Goal: Information Seeking & Learning: Learn about a topic

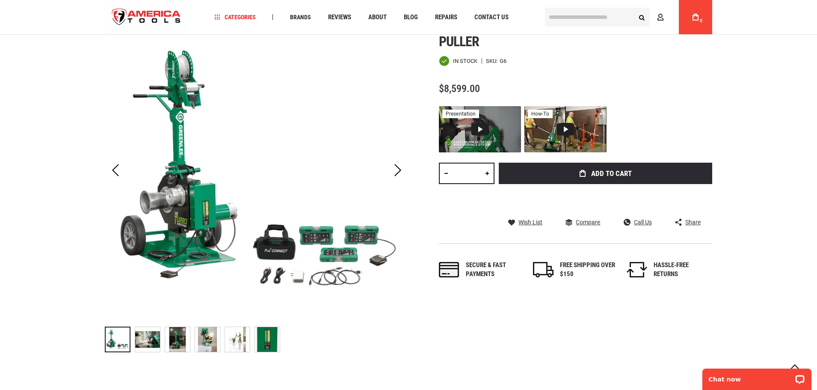
scroll to position [43, 0]
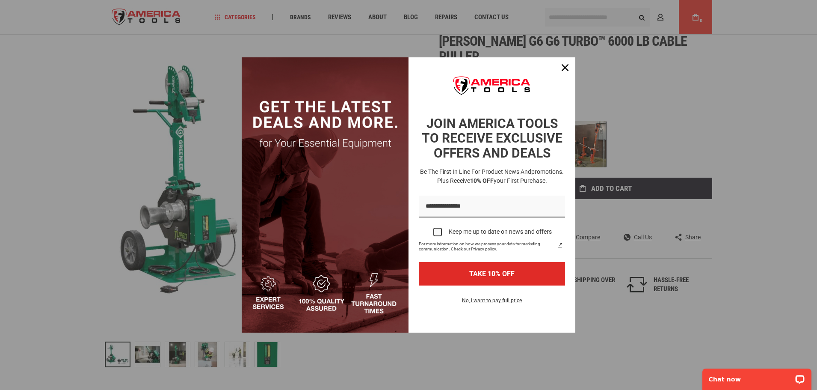
click at [229, 363] on div "Marketing offer form" at bounding box center [408, 195] width 817 height 390
click at [570, 68] on div "Close" at bounding box center [565, 68] width 14 height 14
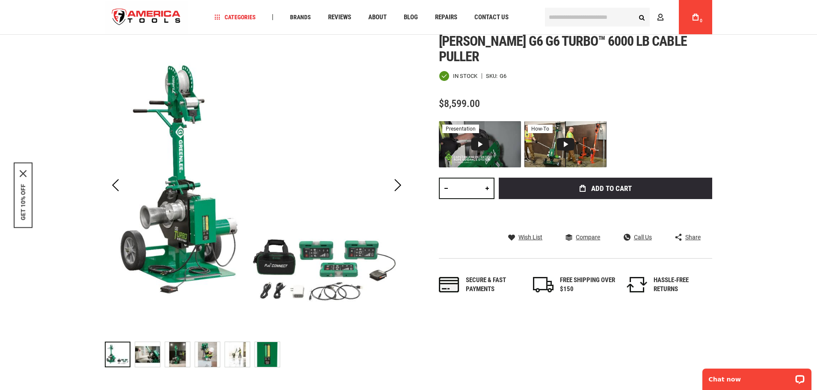
click at [154, 360] on img "GREENLEE G6 G6 TURBO™ 6000 LB CABLE PULLER" at bounding box center [147, 354] width 25 height 25
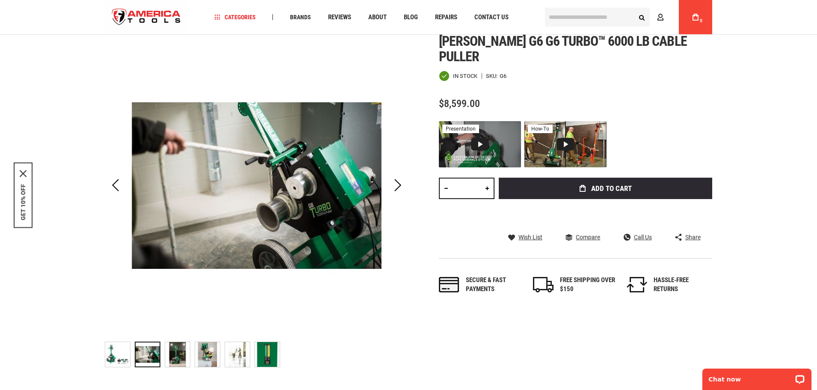
click at [172, 359] on img "GREENLEE G6 G6 TURBO™ 6000 LB CABLE PULLER" at bounding box center [177, 354] width 25 height 25
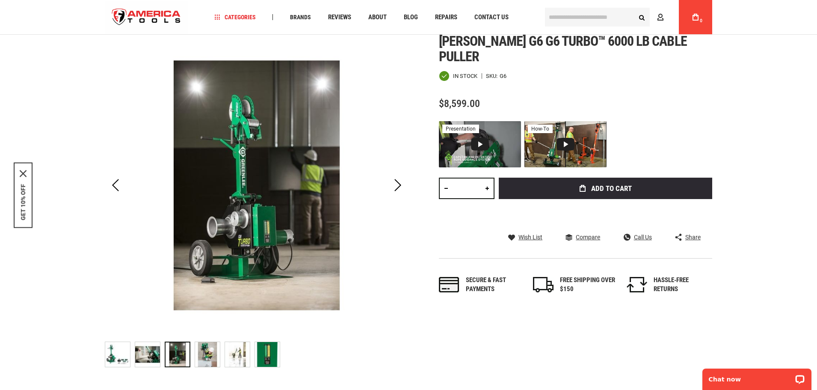
click at [181, 359] on div at bounding box center [178, 354] width 26 height 26
click at [199, 360] on img "GREENLEE G6 G6 TURBO™ 6000 LB CABLE PULLER" at bounding box center [207, 354] width 25 height 25
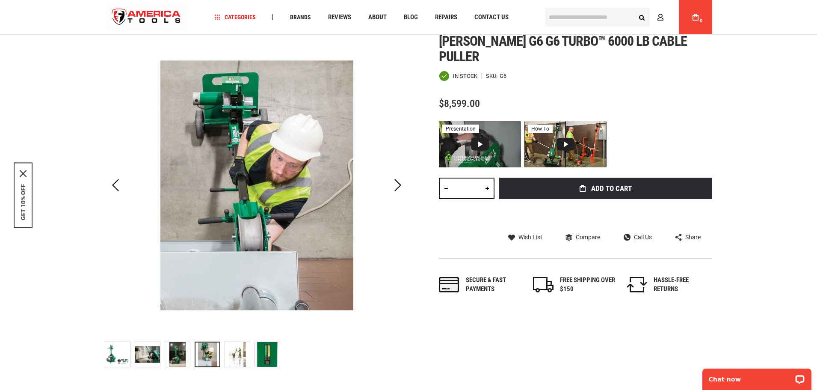
click at [245, 357] on img "GREENLEE G6 G6 TURBO™ 6000 LB CABLE PULLER" at bounding box center [237, 354] width 25 height 25
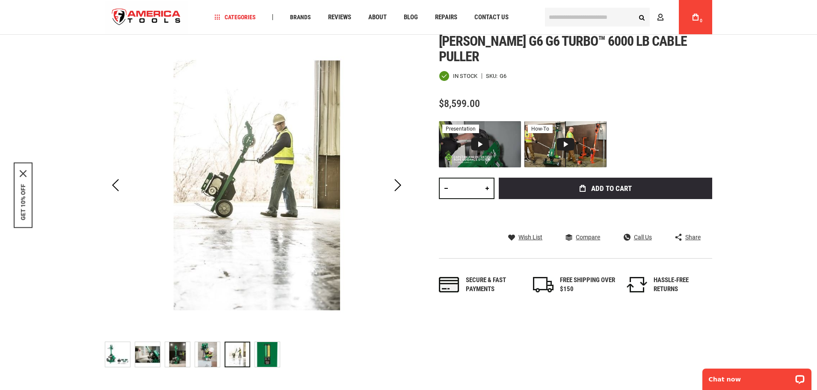
click at [268, 356] on img "GREENLEE G6 G6 TURBO™ 6000 LB CABLE PULLER" at bounding box center [267, 354] width 25 height 25
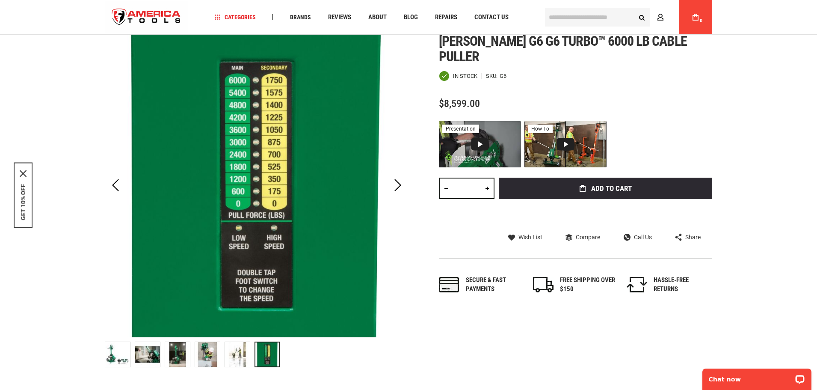
click at [268, 356] on div at bounding box center [268, 354] width 26 height 26
click at [476, 138] on div "Video 1: Greenlee G6 TURBO™ 6,000 lb Cable Puller" at bounding box center [480, 144] width 18 height 13
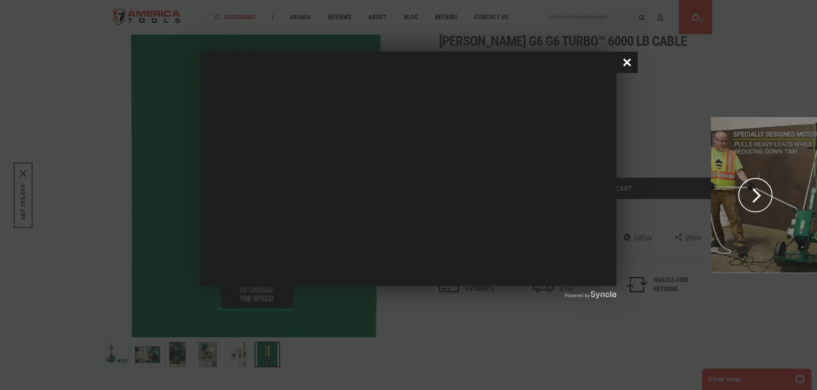
click at [626, 68] on button "Close popup window" at bounding box center [627, 62] width 21 height 21
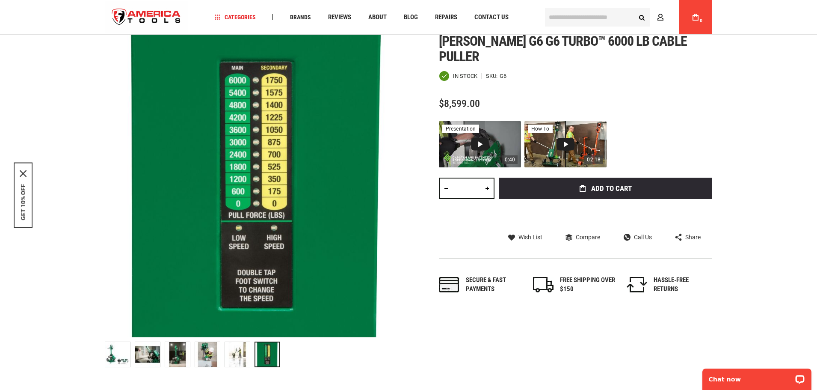
click at [571, 138] on div "02:18 how-to" at bounding box center [566, 144] width 82 height 46
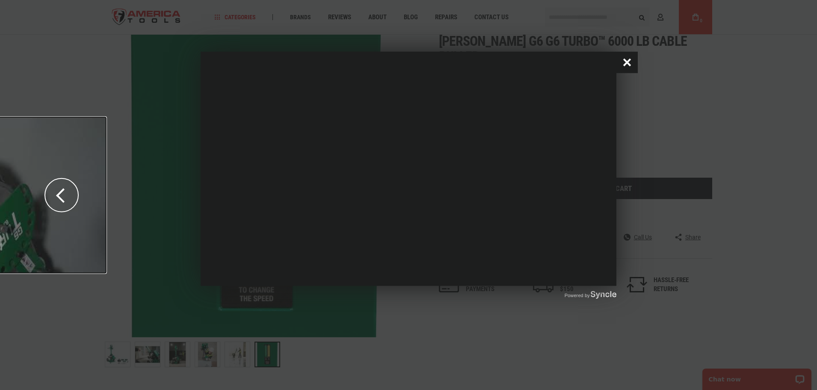
click at [630, 60] on button "Close popup window" at bounding box center [627, 62] width 21 height 21
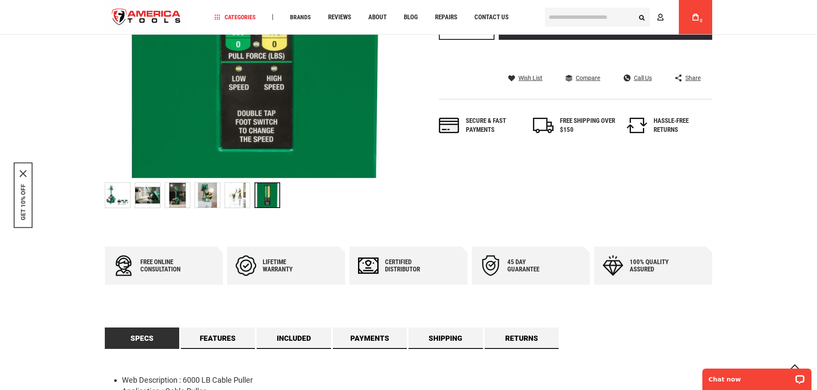
scroll to position [342, 0]
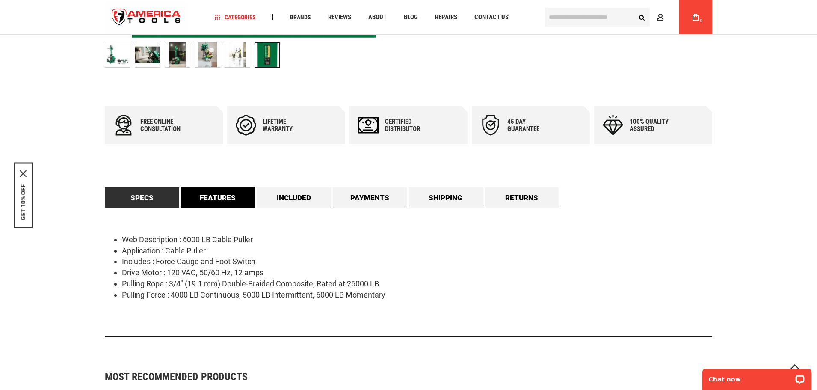
click at [233, 202] on link "Features" at bounding box center [218, 197] width 74 height 21
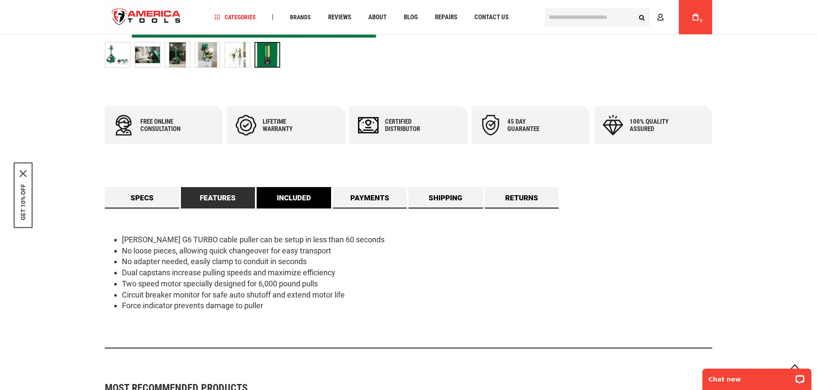
click at [271, 201] on link "Included" at bounding box center [294, 197] width 74 height 21
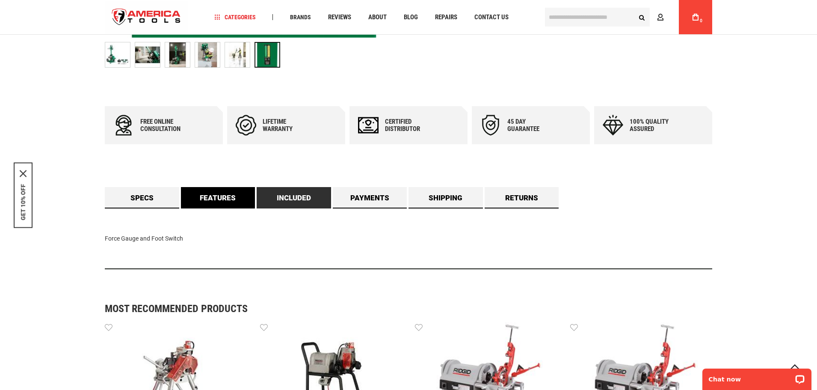
click at [244, 202] on link "Features" at bounding box center [218, 197] width 74 height 21
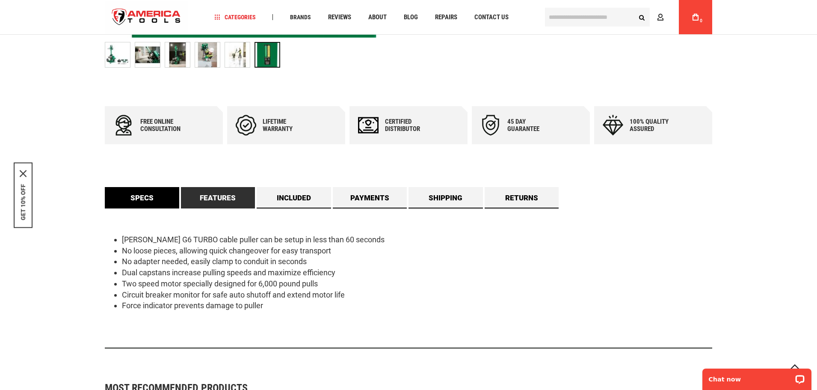
click at [149, 202] on link "Specs" at bounding box center [142, 197] width 74 height 21
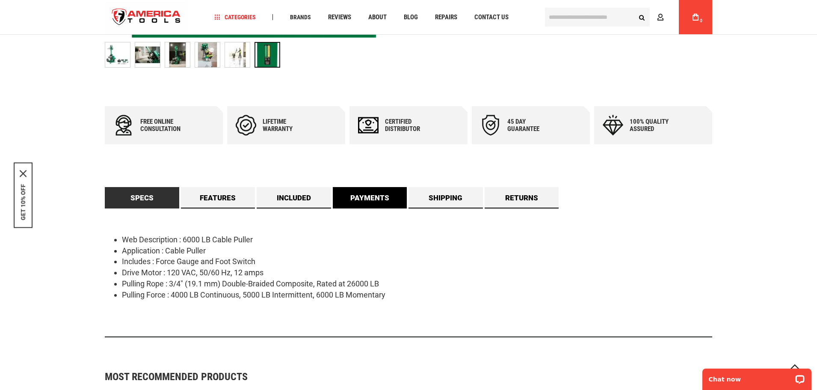
click at [374, 194] on link "Payments" at bounding box center [370, 197] width 74 height 21
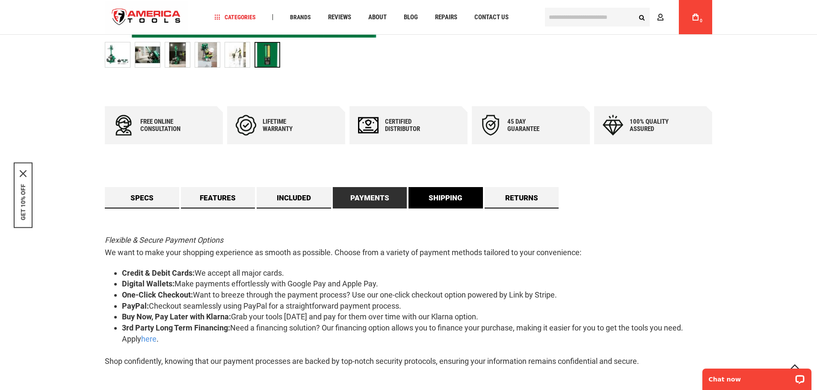
click at [428, 192] on link "Shipping" at bounding box center [446, 197] width 74 height 21
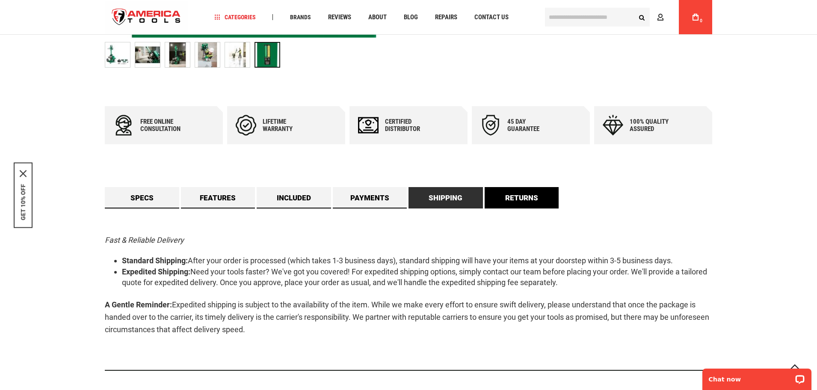
click at [521, 196] on link "Returns" at bounding box center [522, 197] width 74 height 21
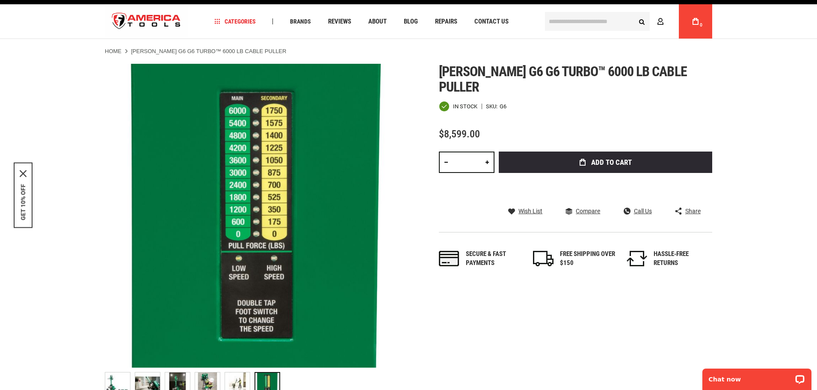
scroll to position [0, 0]
